Goal: Check status: Check status

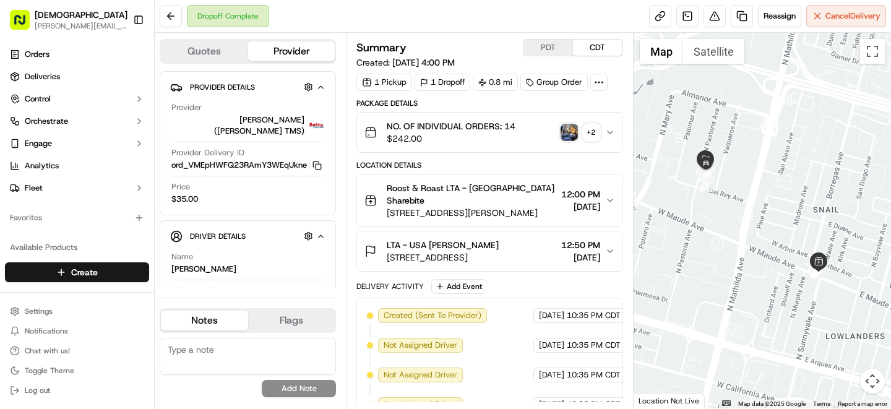
click at [545, 48] on button "PDT" at bounding box center [549, 48] width 50 height 16
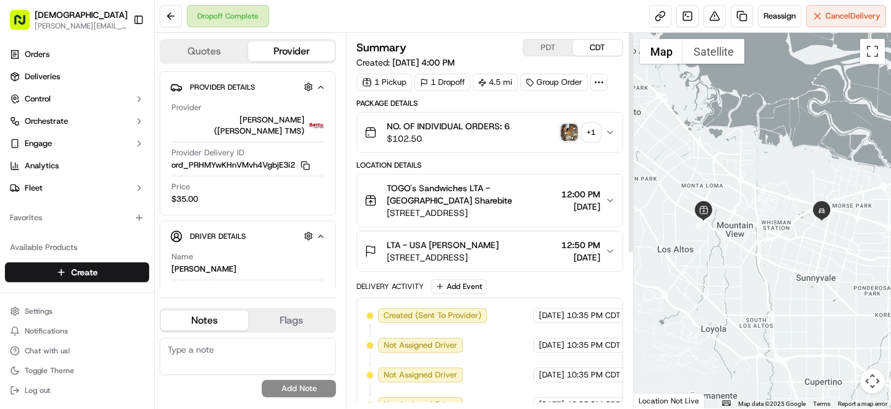
click at [551, 47] on button "PDT" at bounding box center [549, 48] width 50 height 16
